Goal: Contribute content: Add original content to the website for others to see

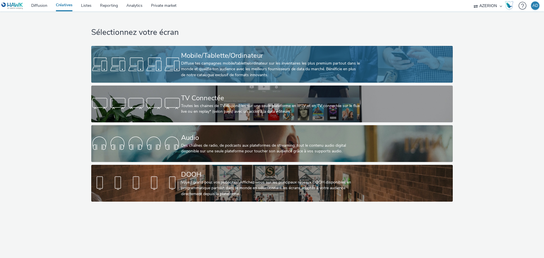
click at [200, 69] on div "Diffuse tes campagnes mobile/tablette/ordinateur sur les inventaires les plus p…" at bounding box center [271, 69] width 180 height 17
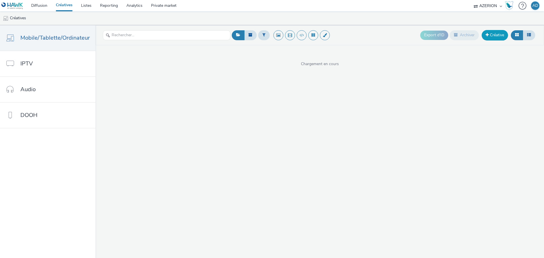
click at [496, 35] on link "Créative" at bounding box center [495, 35] width 26 height 10
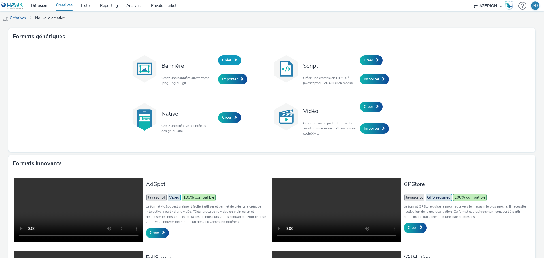
click at [227, 60] on span "Créer" at bounding box center [226, 60] width 9 height 5
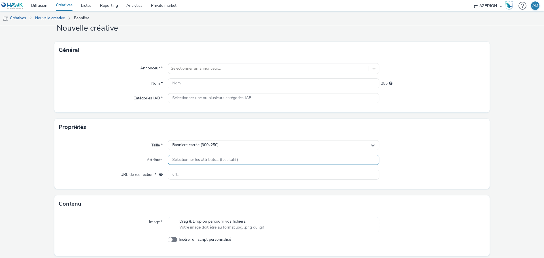
scroll to position [28, 0]
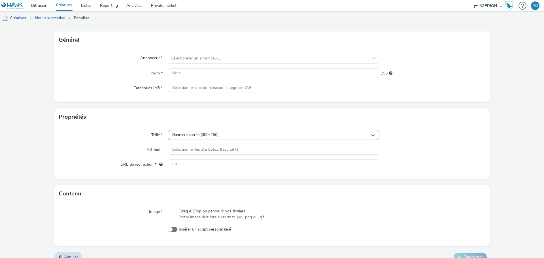
click at [208, 131] on div "Bannière carrée (300x250)" at bounding box center [274, 135] width 212 height 10
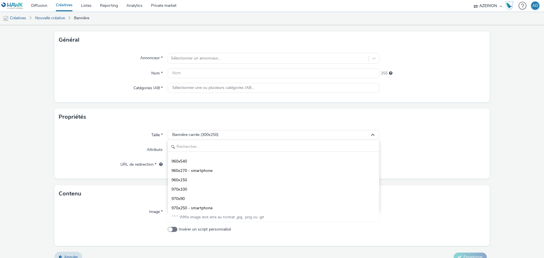
scroll to position [708, 0]
click at [131, 198] on div "Contenu" at bounding box center [271, 193] width 435 height 17
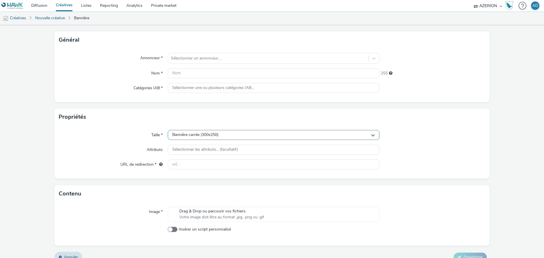
click at [214, 132] on div "Bannière carrée (300x250)" at bounding box center [274, 135] width 212 height 10
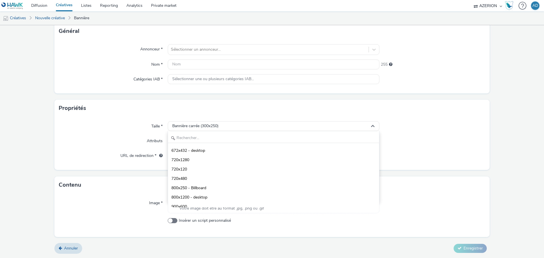
scroll to position [170, 0]
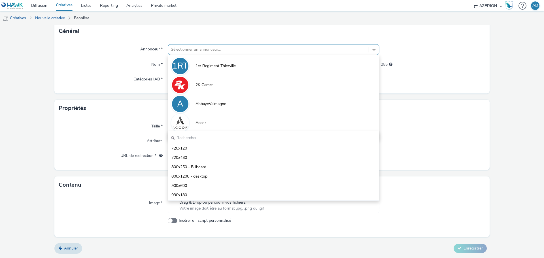
click at [183, 50] on div at bounding box center [268, 49] width 195 height 7
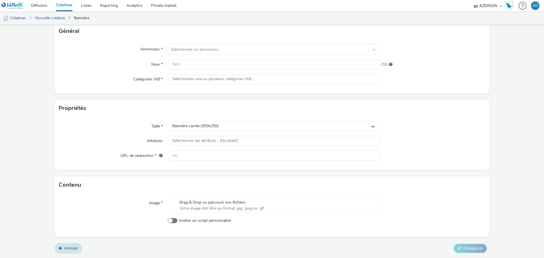
click at [116, 129] on div "Taille *" at bounding box center [113, 126] width 109 height 10
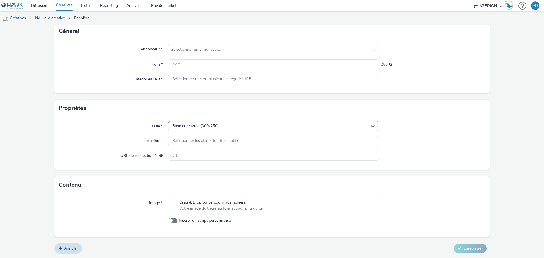
click at [209, 127] on span "Bannière carrée (300x250)" at bounding box center [195, 126] width 46 height 5
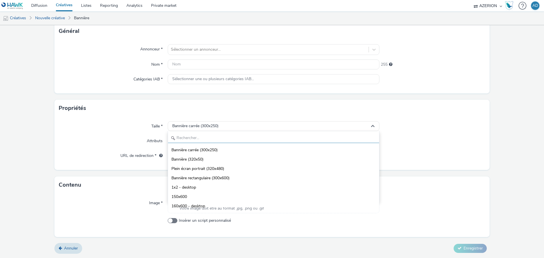
click at [210, 139] on input "text" at bounding box center [273, 138] width 211 height 10
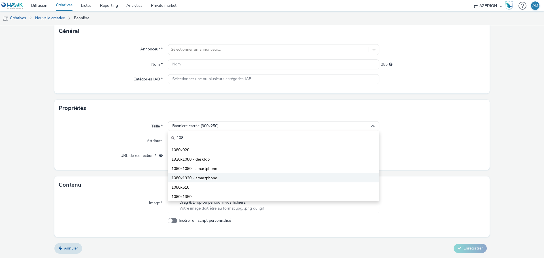
type input "108"
click at [227, 175] on li "1080x1920 - smartphone" at bounding box center [273, 177] width 211 height 9
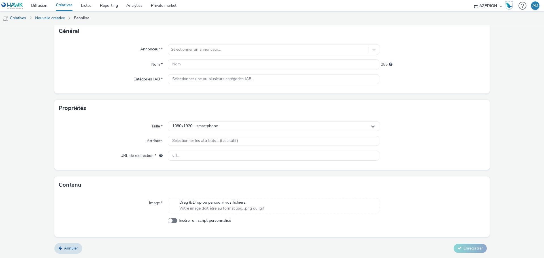
click at [224, 208] on span "Votre image doit être au format .jpg, .png ou .gif" at bounding box center [221, 209] width 85 height 6
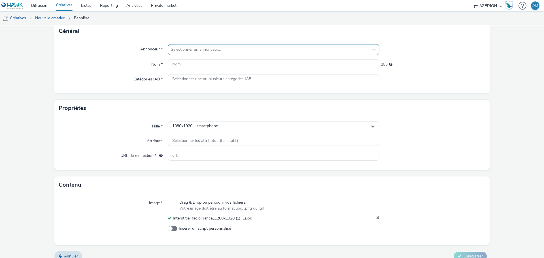
click at [213, 49] on div at bounding box center [268, 49] width 195 height 7
paste input "Klox_FVOD25"
type input "Klox_FVOD25"
click at [200, 49] on div at bounding box center [268, 49] width 195 height 7
click at [185, 64] on input "text" at bounding box center [274, 65] width 212 height 10
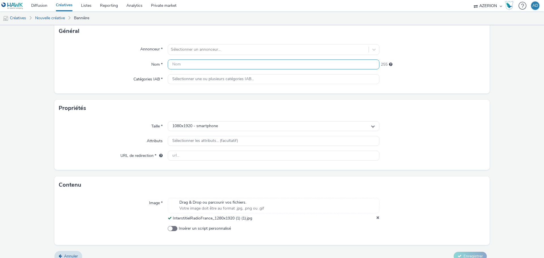
paste input "Klox_FVOD25"
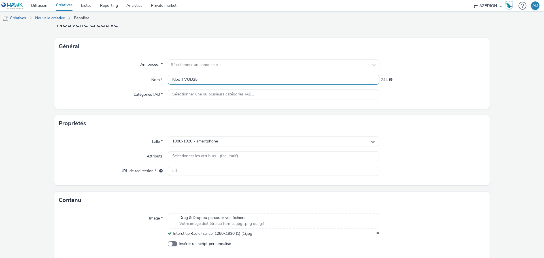
scroll to position [9, 0]
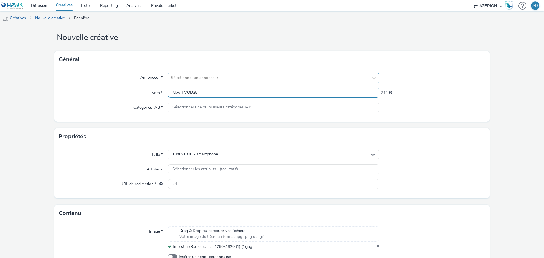
type input "Klox_FVOD25"
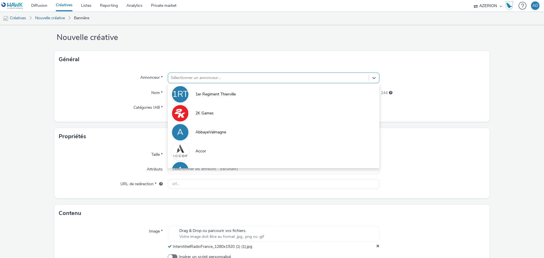
drag, startPoint x: 192, startPoint y: 77, endPoint x: 190, endPoint y: 74, distance: 3.8
click at [192, 77] on div at bounding box center [268, 78] width 195 height 7
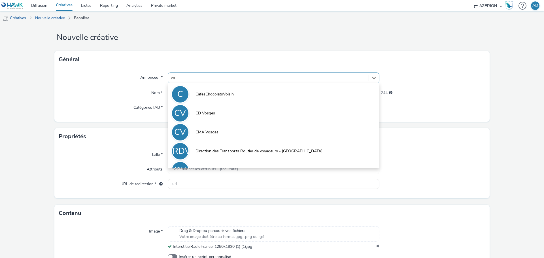
type input "vod"
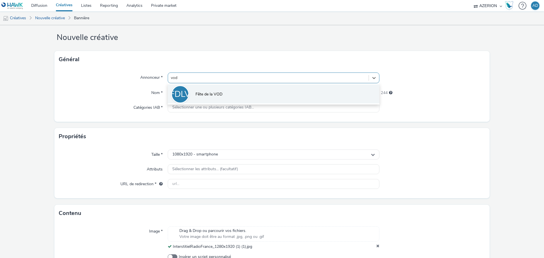
click at [241, 96] on li "FDLV Fête de la VOD" at bounding box center [274, 93] width 212 height 19
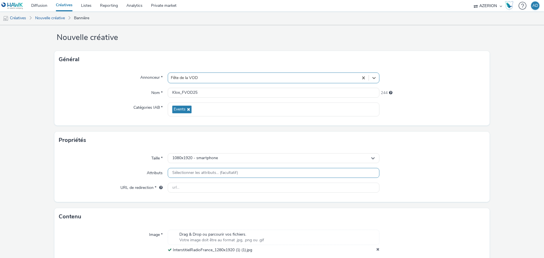
scroll to position [37, 0]
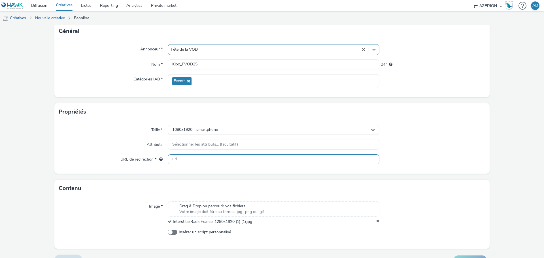
click at [195, 160] on input "text" at bounding box center [274, 159] width 212 height 10
paste input "[URL][DOMAIN_NAME]"
type input "[URL][DOMAIN_NAME]"
click at [118, 140] on div "Attributs" at bounding box center [113, 145] width 109 height 10
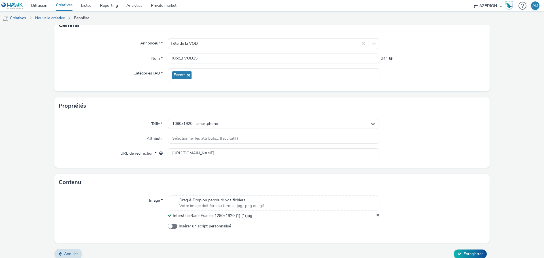
scroll to position [49, 0]
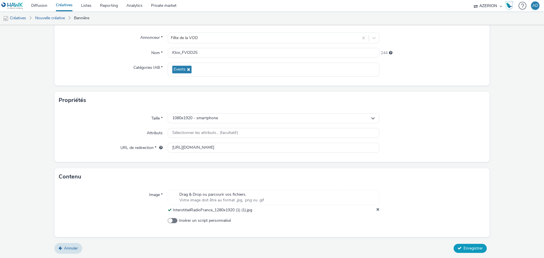
click at [472, 248] on span "Enregistrer" at bounding box center [473, 248] width 19 height 5
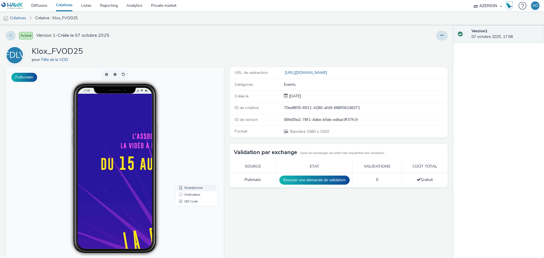
click at [193, 187] on link "Smartphone" at bounding box center [197, 187] width 40 height 7
